Goal: Task Accomplishment & Management: Complete application form

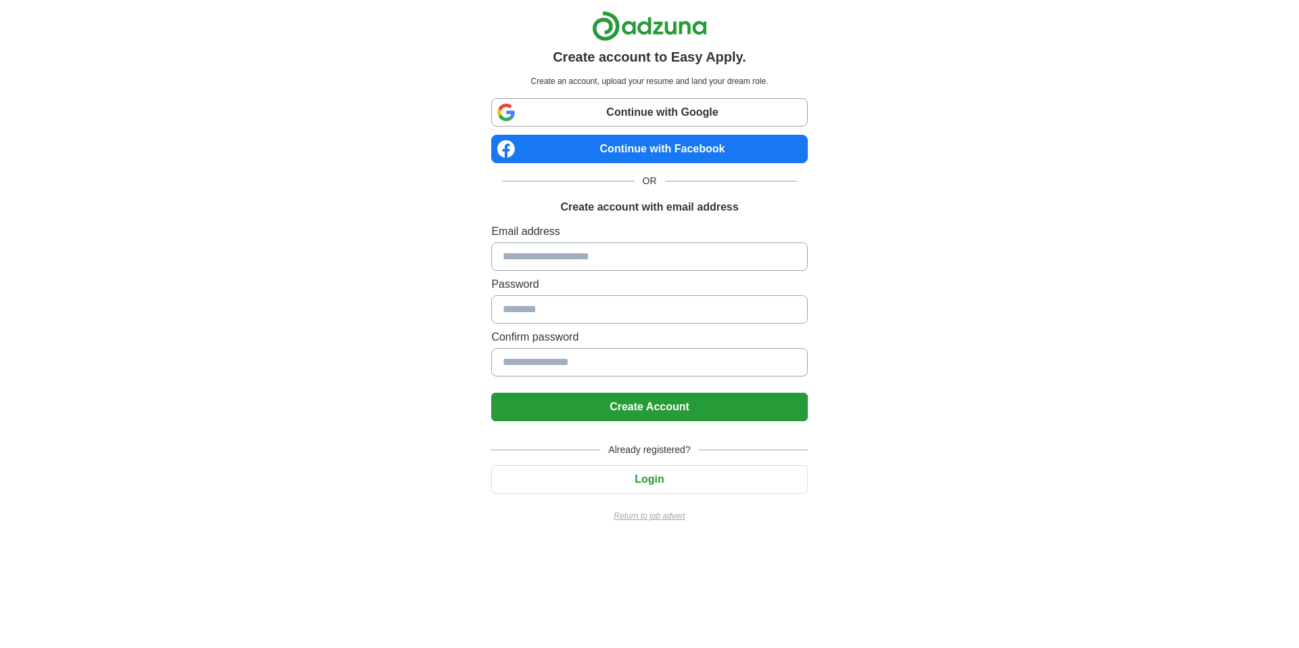
click at [629, 480] on button "Login" at bounding box center [649, 479] width 316 height 28
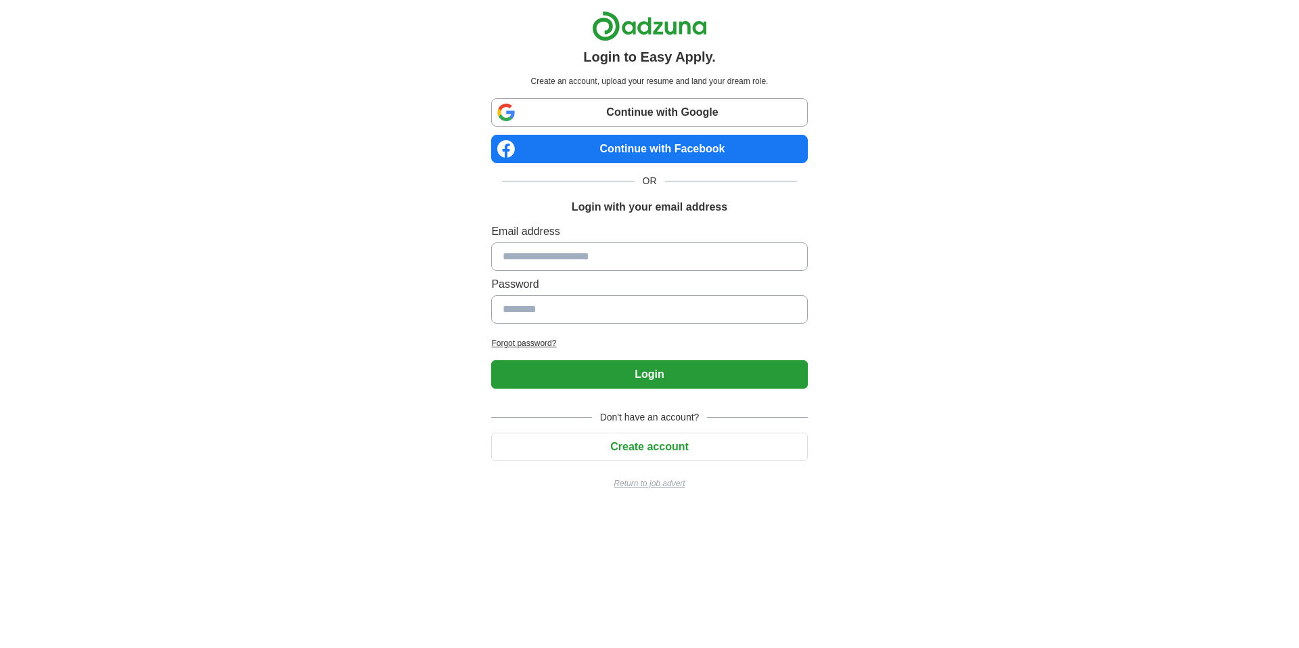
click at [560, 253] on input at bounding box center [649, 256] width 316 height 28
type input "**********"
click at [560, 310] on input at bounding box center [649, 309] width 316 height 28
click at [629, 445] on button "Create account" at bounding box center [649, 446] width 316 height 28
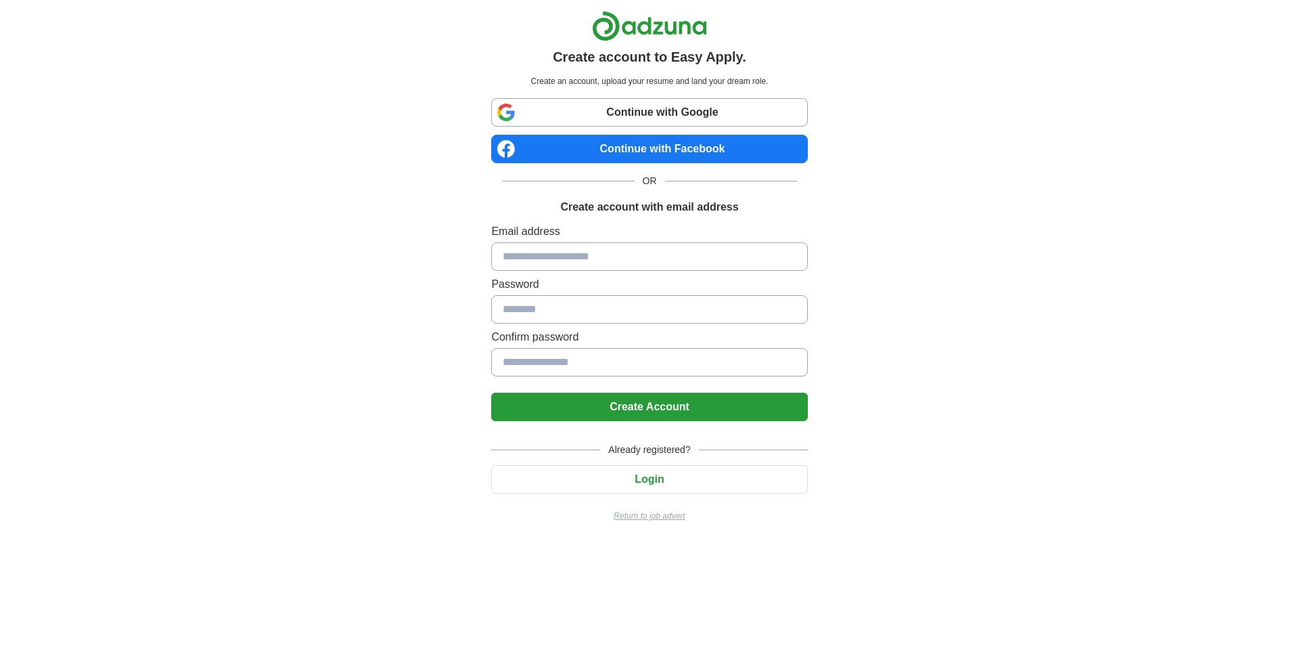
click at [554, 253] on input at bounding box center [649, 256] width 316 height 28
type input "**********"
click at [589, 311] on input at bounding box center [649, 309] width 316 height 28
click at [580, 310] on input at bounding box center [649, 309] width 316 height 28
click at [579, 310] on input at bounding box center [649, 309] width 316 height 28
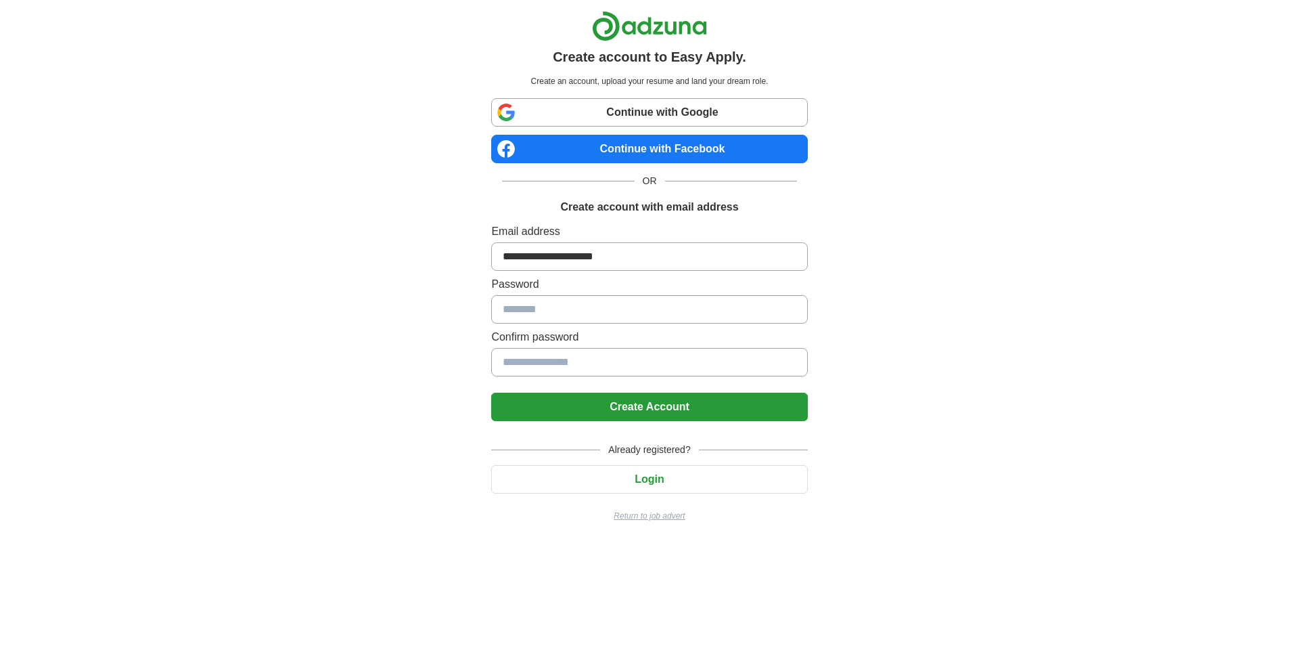
click at [579, 310] on input at bounding box center [649, 309] width 316 height 28
